Goal: Find specific page/section: Find specific page/section

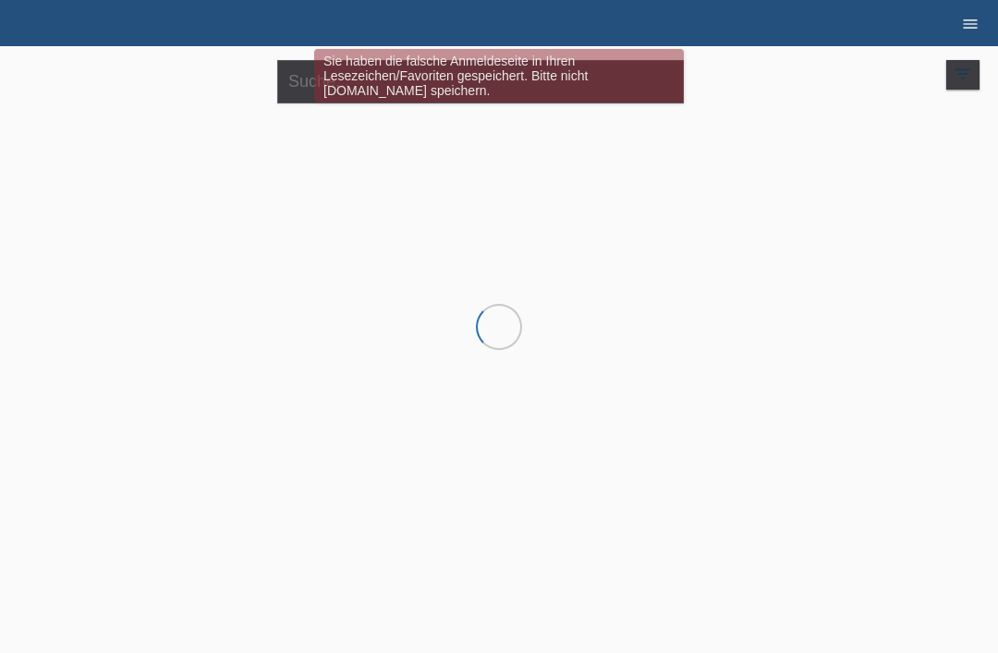
click at [958, 24] on link "menu" at bounding box center [970, 23] width 37 height 11
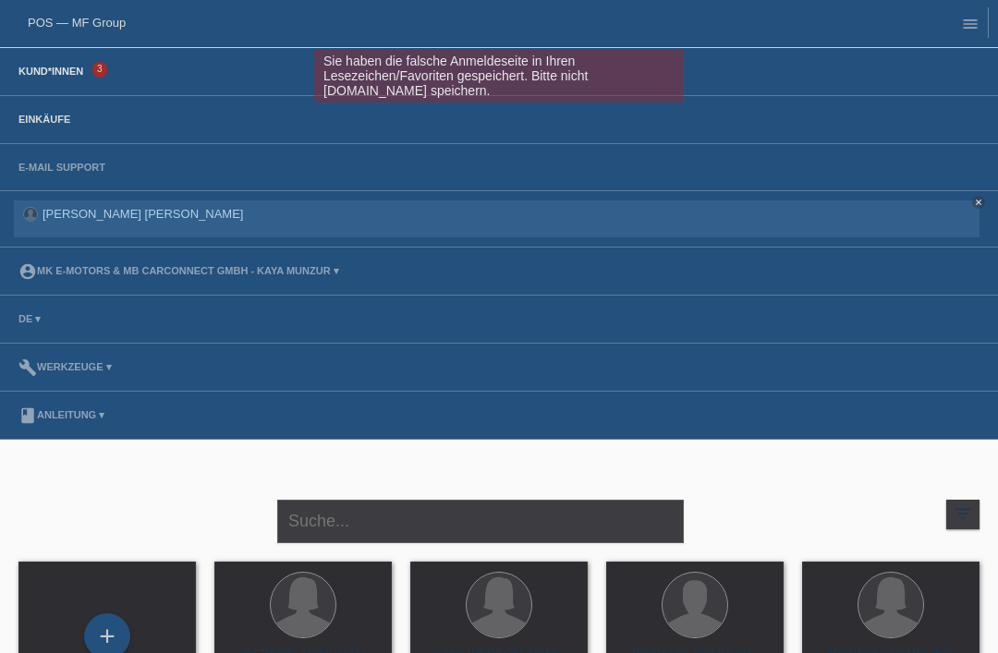
click at [54, 116] on link "Einkäufe" at bounding box center [44, 119] width 70 height 11
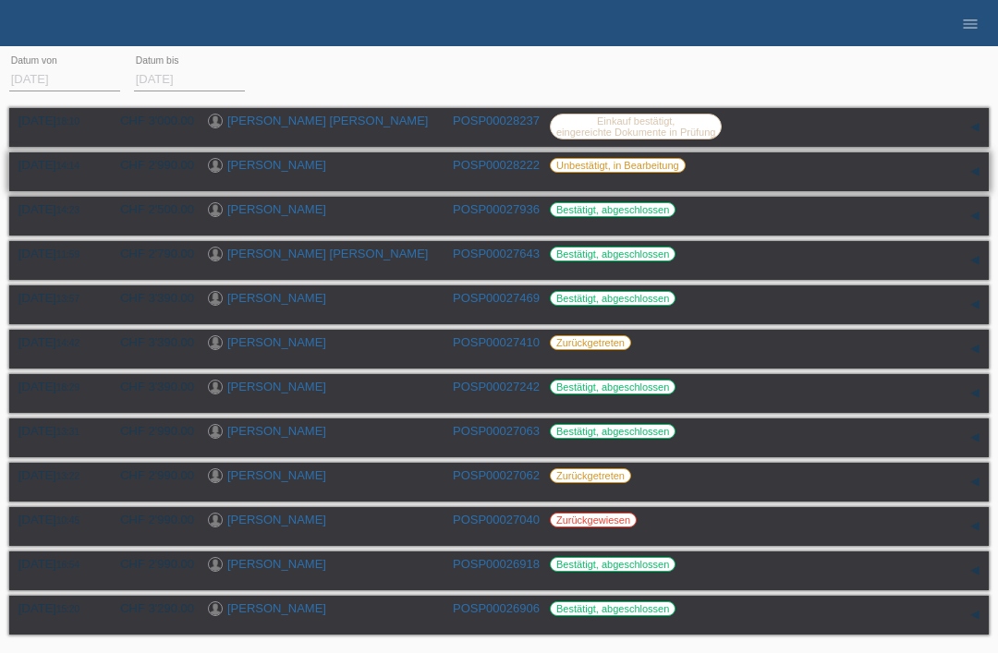
click at [264, 171] on link "jan Werner" at bounding box center [276, 165] width 99 height 14
